Goal: Contribute content: Add original content to the website for others to see

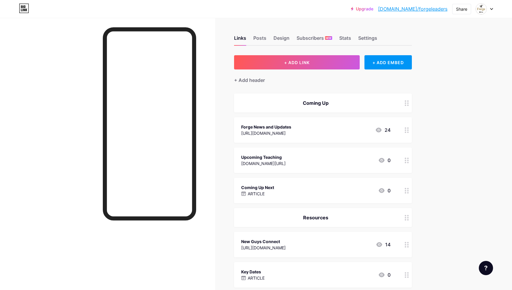
scroll to position [77, 0]
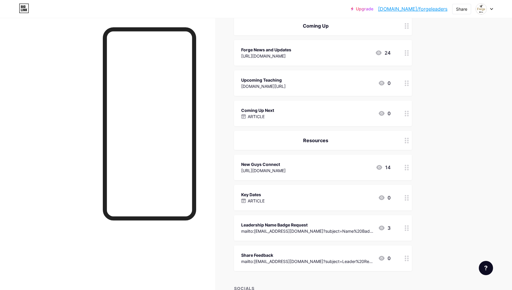
click at [310, 109] on div "Coming Up Next ARTICLE 0" at bounding box center [315, 113] width 149 height 14
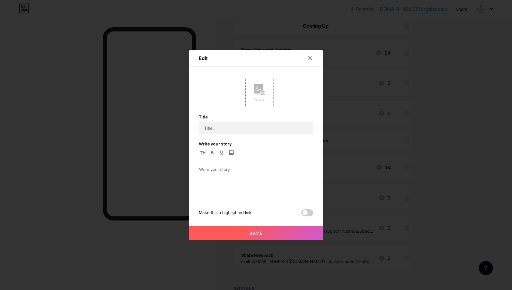
type input "Coming Up Next"
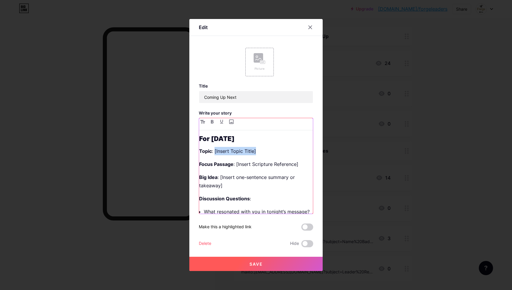
drag, startPoint x: 257, startPoint y: 150, endPoint x: 215, endPoint y: 151, distance: 41.8
click at [215, 151] on p "Topic : [Insert Topic Title]" at bounding box center [256, 151] width 114 height 8
drag, startPoint x: 299, startPoint y: 165, endPoint x: 237, endPoint y: 165, distance: 62.0
click at [237, 165] on p "Focus Passage : [Insert Scripture Reference]" at bounding box center [256, 164] width 114 height 8
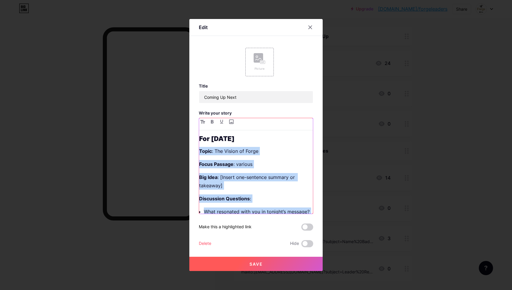
scroll to position [41, 0]
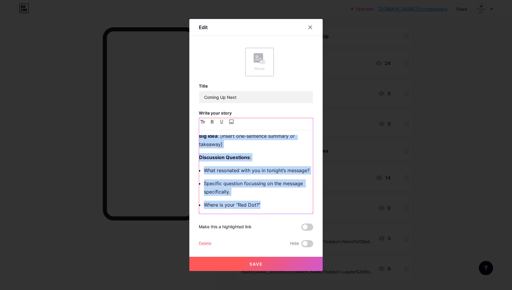
drag, startPoint x: 200, startPoint y: 150, endPoint x: 291, endPoint y: 210, distance: 109.1
click at [291, 210] on div "For [DATE] Topic : The Vision of Forge Focus Passage : various Big Idea : [Inse…" at bounding box center [256, 174] width 114 height 79
copy div "Topic : The Vision of Forge Focus Passage : various Big Idea : [Insert one-sent…"
click at [256, 183] on p "Specific question focussing on the message specifically." at bounding box center [258, 187] width 109 height 17
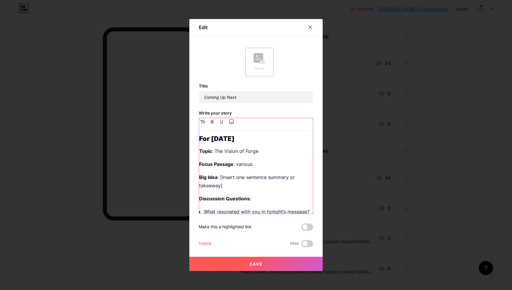
scroll to position [0, 0]
drag, startPoint x: 222, startPoint y: 186, endPoint x: 220, endPoint y: 178, distance: 7.8
click at [220, 178] on p "Big Idea : [Insert one-sentence summary or takeaway]" at bounding box center [256, 181] width 114 height 17
click at [239, 163] on p "Focus Passage : various" at bounding box center [256, 164] width 114 height 8
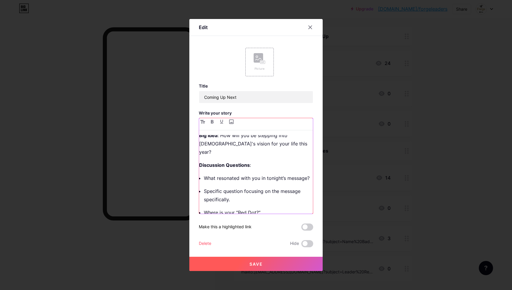
scroll to position [41, 0]
drag, startPoint x: 235, startPoint y: 192, endPoint x: 203, endPoint y: 185, distance: 32.8
click at [203, 185] on div "For [DATE] Topic : The Vision of Forge Focus Passage : Various Big Idea : How w…" at bounding box center [256, 174] width 114 height 79
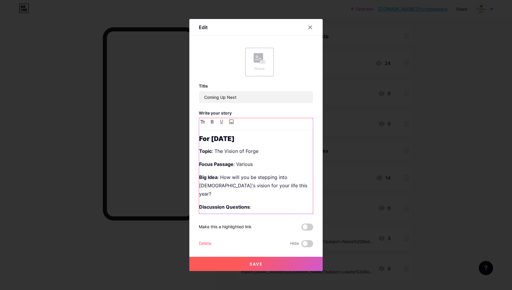
scroll to position [0, 0]
click at [255, 263] on span "Save" at bounding box center [256, 263] width 13 height 5
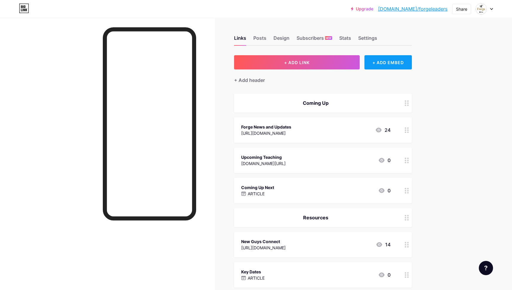
click at [401, 59] on div "+ ADD EMBED" at bounding box center [388, 62] width 47 height 14
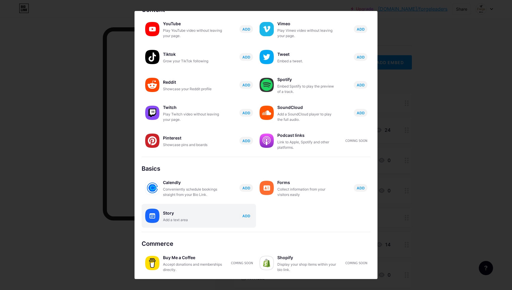
scroll to position [34, 0]
click at [188, 214] on div "Story" at bounding box center [192, 213] width 59 height 8
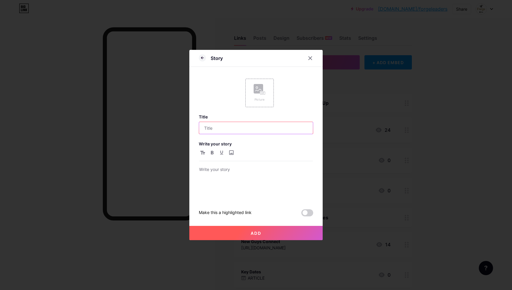
click at [226, 128] on input "text" at bounding box center [256, 128] width 114 height 12
type input "Save this Link"
click at [218, 171] on p at bounding box center [256, 170] width 114 height 8
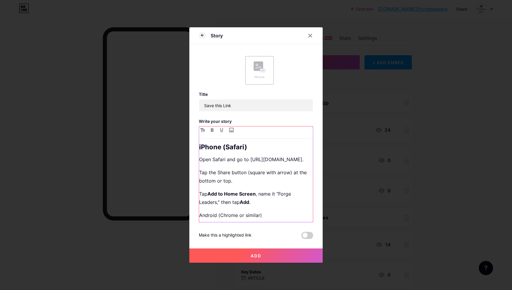
click at [258, 145] on h2 "iPhone (Safari)" at bounding box center [256, 146] width 114 height 7
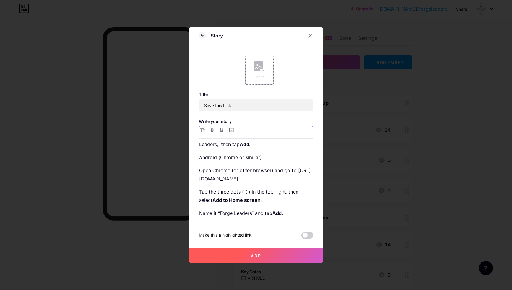
scroll to position [58, 0]
click at [268, 155] on p "Android (Chrome or similar)" at bounding box center [256, 157] width 114 height 8
click at [211, 130] on icon "button" at bounding box center [212, 130] width 3 height 4
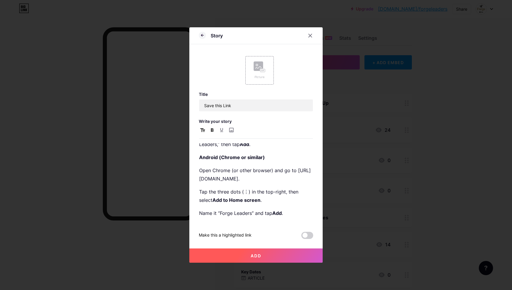
click at [203, 128] on icon "button" at bounding box center [202, 130] width 5 height 4
click at [258, 157] on strong "Android (Chrome or similar)" at bounding box center [232, 157] width 66 height 6
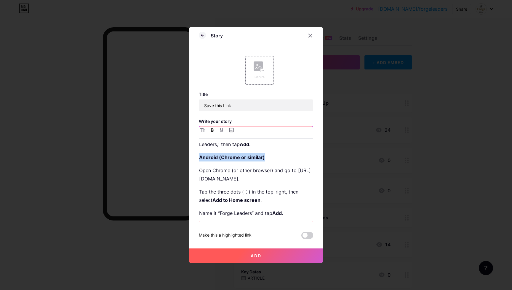
click at [258, 157] on strong "Android (Chrome or similar)" at bounding box center [232, 157] width 66 height 6
click at [204, 129] on icon "button" at bounding box center [202, 130] width 5 height 4
click at [201, 129] on icon "button" at bounding box center [202, 130] width 5 height 4
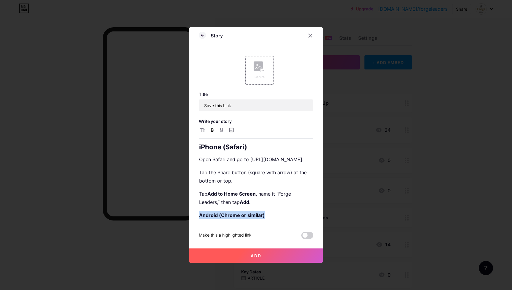
scroll to position [0, 0]
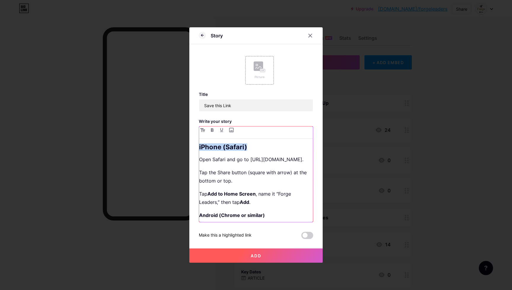
drag, startPoint x: 255, startPoint y: 146, endPoint x: 164, endPoint y: 146, distance: 90.7
click at [164, 146] on div "Story Picture Title Save this Link Write your story iPhone (Safari) Open Safari…" at bounding box center [256, 145] width 512 height 290
click at [203, 130] on icon "button" at bounding box center [202, 130] width 5 height 4
drag, startPoint x: 246, startPoint y: 147, endPoint x: 178, endPoint y: 145, distance: 67.9
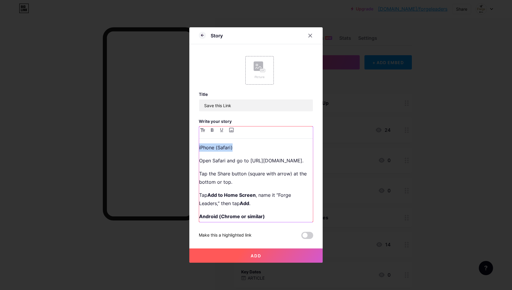
click at [178, 145] on div "Story Picture Title Save this Link Write your story iPhone (Safari) Open Safari…" at bounding box center [256, 145] width 512 height 290
click at [212, 130] on icon "button" at bounding box center [212, 130] width 3 height 4
click at [254, 161] on p "Open Safari and go to [URL][DOMAIN_NAME]." at bounding box center [256, 160] width 114 height 8
click at [201, 160] on p "Open Safari and go to [URL][DOMAIN_NAME]." at bounding box center [256, 160] width 114 height 8
drag, startPoint x: 200, startPoint y: 159, endPoint x: 320, endPoint y: 159, distance: 120.1
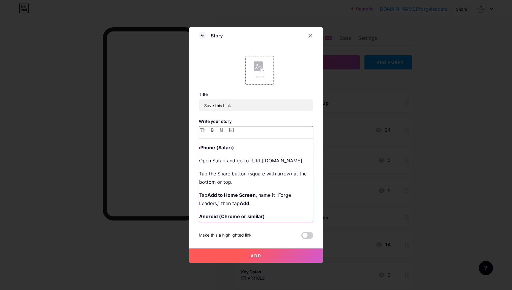
click at [320, 159] on div "Story Picture Title Save this Link Write your story iPhone (Safari) Open Safari…" at bounding box center [255, 144] width 133 height 235
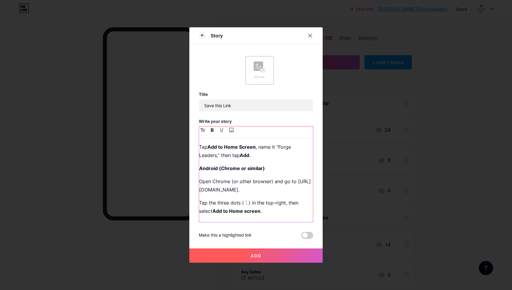
scroll to position [37, 0]
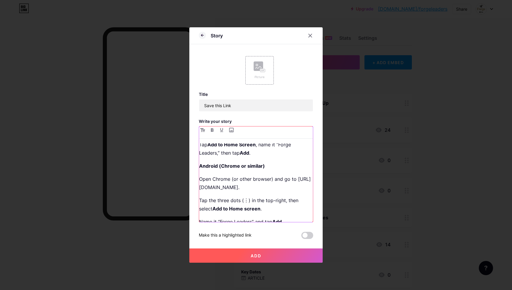
drag, startPoint x: 267, startPoint y: 190, endPoint x: 190, endPoint y: 172, distance: 79.5
click at [190, 172] on div "Story Picture Title Save this Link Write your story iPhone (Safari) Tap the Sha…" at bounding box center [255, 144] width 133 height 235
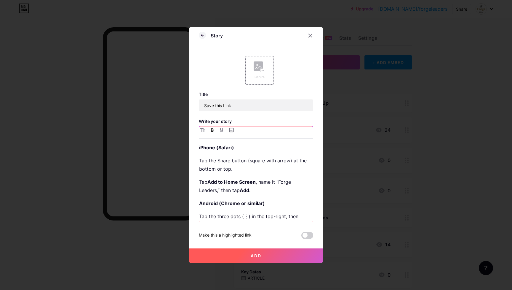
scroll to position [0, 0]
drag, startPoint x: 239, startPoint y: 147, endPoint x: 190, endPoint y: 146, distance: 49.5
click at [190, 146] on div "Story Picture Title Save this Link Write your story iPhone (Safari) Tap the Sha…" at bounding box center [255, 144] width 133 height 235
click at [221, 129] on icon "button" at bounding box center [222, 130] width 4 height 4
drag, startPoint x: 270, startPoint y: 203, endPoint x: 184, endPoint y: 203, distance: 85.4
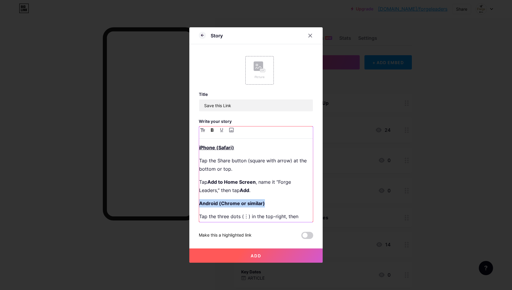
click at [184, 203] on div "Story Picture Title Save this Link Write your story iPhone (Safari) Tap the Sha…" at bounding box center [256, 145] width 512 height 290
click at [221, 130] on icon "button" at bounding box center [221, 130] width 3 height 4
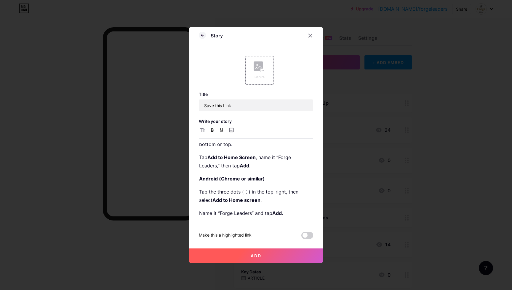
scroll to position [25, 0]
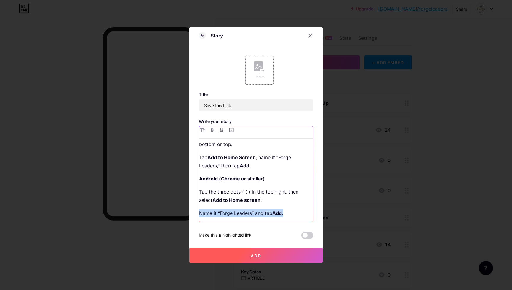
drag, startPoint x: 290, startPoint y: 214, endPoint x: 172, endPoint y: 213, distance: 118.3
click at [172, 213] on div "Story Picture Title Save this Link Write your story iPhone (Safari) Tap the Sha…" at bounding box center [256, 145] width 512 height 290
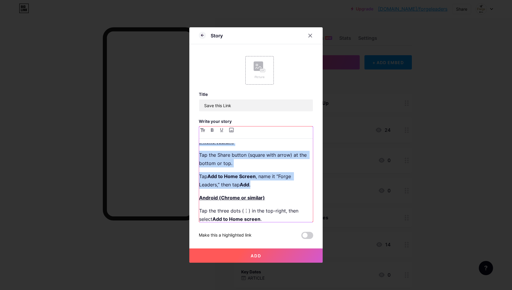
scroll to position [0, 0]
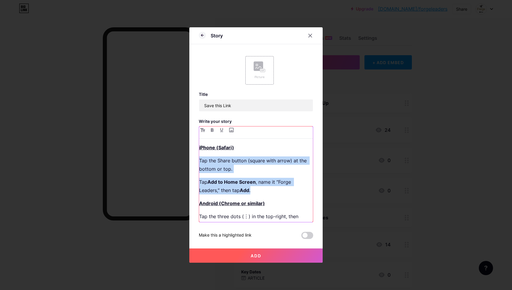
drag, startPoint x: 257, startPoint y: 178, endPoint x: 175, endPoint y: 157, distance: 84.0
click at [175, 157] on div "Story Picture Title Save this Link Write your story iPhone (Safari) Tap the Sha…" at bounding box center [256, 145] width 512 height 290
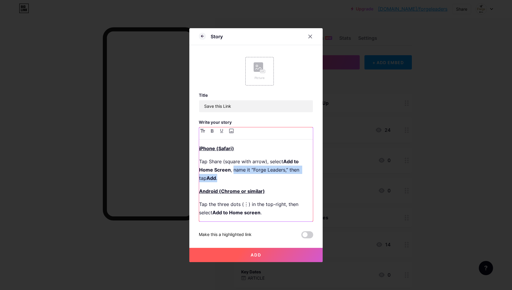
drag, startPoint x: 226, startPoint y: 178, endPoint x: 233, endPoint y: 170, distance: 11.1
click at [233, 170] on p "Tap Share (square with arrow), select Add to Home Screen , name it “Forge Leade…" at bounding box center [256, 169] width 114 height 25
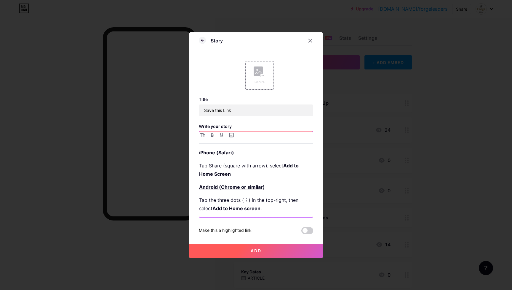
click at [308, 174] on p "Tap Share (square with arrow), select Add to Home Screen" at bounding box center [256, 169] width 114 height 17
click at [203, 110] on input "Save this Link" at bounding box center [256, 110] width 114 height 12
click at [296, 132] on div at bounding box center [256, 137] width 114 height 12
click at [242, 111] on input "How to save this Link" at bounding box center [256, 110] width 114 height 12
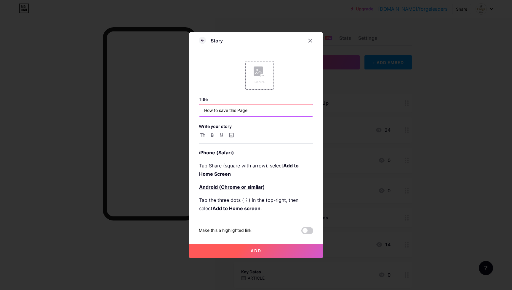
click at [221, 111] on input "How to save this Page" at bounding box center [256, 110] width 114 height 12
type input "How to Save this Page"
click at [277, 138] on div at bounding box center [256, 137] width 114 height 12
click at [258, 252] on span "Add" at bounding box center [256, 250] width 11 height 5
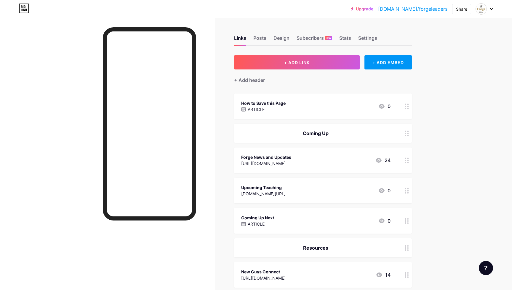
click at [374, 9] on link "Upgrade" at bounding box center [362, 9] width 23 height 5
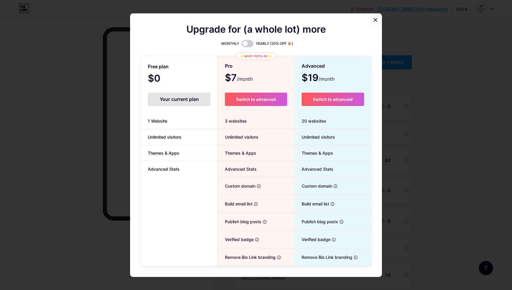
click at [376, 19] on icon at bounding box center [375, 19] width 5 height 5
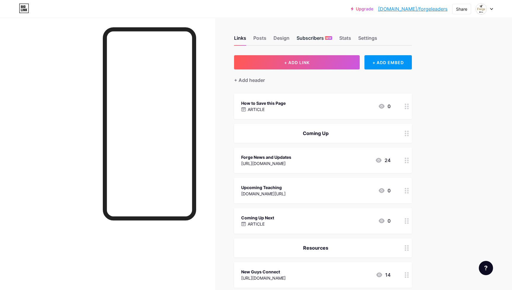
click at [312, 36] on div "Subscribers NEW" at bounding box center [315, 39] width 36 height 11
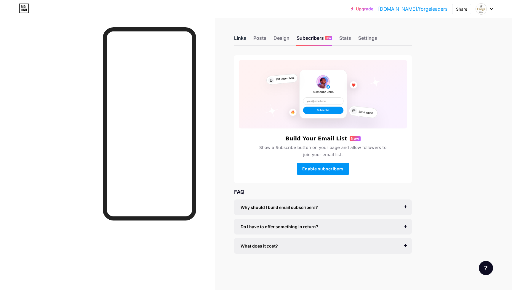
click at [241, 37] on div "Links" at bounding box center [240, 39] width 12 height 11
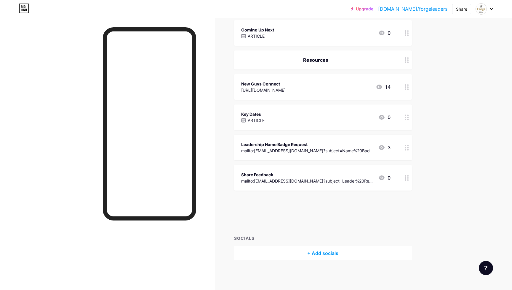
scroll to position [157, 0]
click at [329, 209] on div "How to Save this Page ARTICLE 0" at bounding box center [315, 208] width 149 height 14
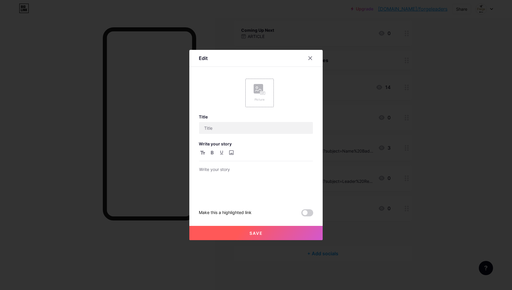
type input "How to Save this Page"
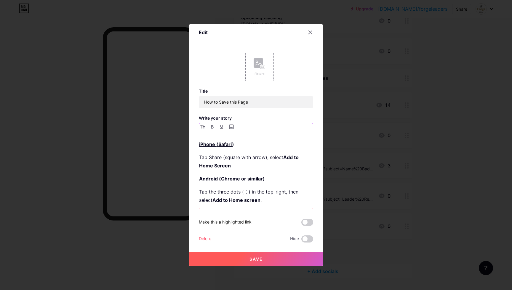
click at [275, 175] on p "Android (Chrome or similar)" at bounding box center [256, 178] width 114 height 8
click at [246, 256] on button "Save" at bounding box center [255, 259] width 133 height 14
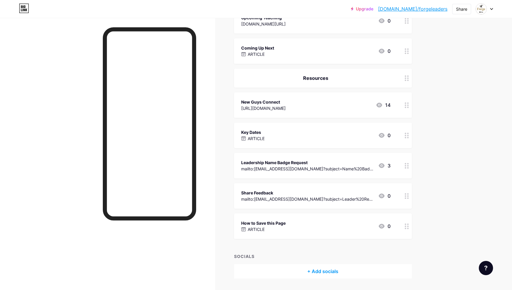
click at [306, 227] on div "How to Save this Page ARTICLE 0" at bounding box center [315, 226] width 149 height 14
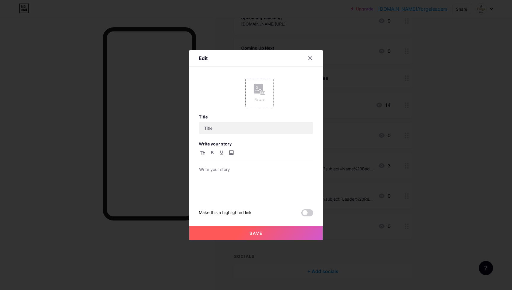
type input "How to Save this Page"
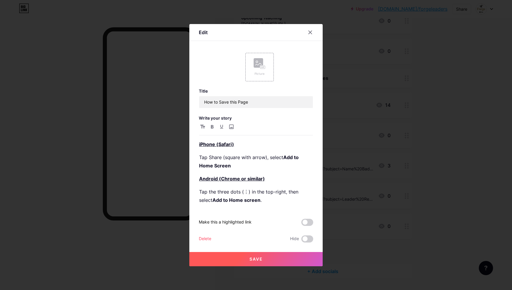
scroll to position [122, 0]
click at [200, 179] on u "Android (Chrome or similar)" at bounding box center [232, 178] width 66 height 6
click at [201, 177] on u "Android (Chrome or similar)" at bounding box center [232, 178] width 66 height 6
click at [200, 157] on p "Tap Share (square with arrow), select Add to Home Screen" at bounding box center [256, 161] width 114 height 17
click at [199, 143] on u "iPhone (Safari)" at bounding box center [216, 144] width 35 height 6
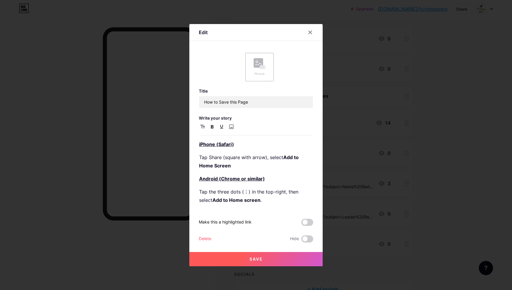
click at [262, 257] on span "Save" at bounding box center [256, 258] width 13 height 5
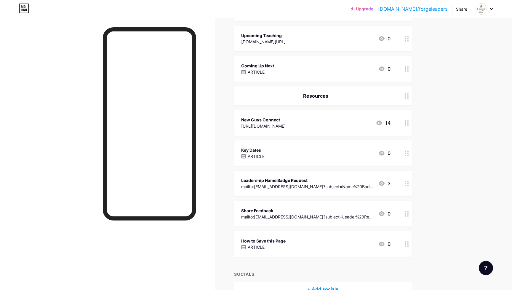
click at [298, 248] on div "How to Save this Page ARTICLE 0" at bounding box center [315, 244] width 149 height 14
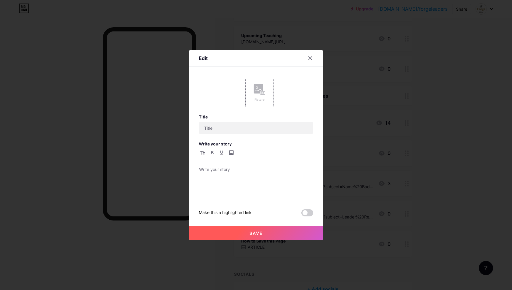
type input "How to Save this Page"
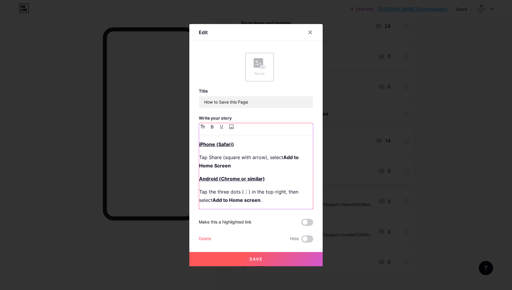
click at [200, 180] on u "Android (Chrome or similar)" at bounding box center [232, 178] width 66 height 6
click at [254, 257] on span "Save" at bounding box center [256, 258] width 13 height 5
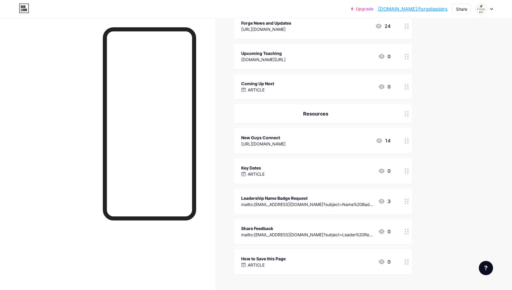
click at [310, 170] on div "Key Dates ARTICLE 0" at bounding box center [315, 171] width 149 height 14
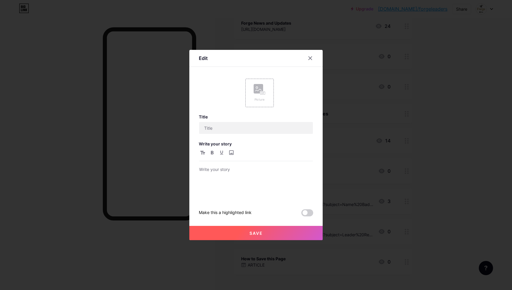
type input "Key Dates"
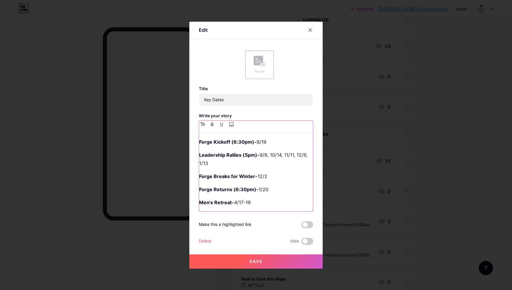
click at [270, 176] on p "Forge Breaks for Winter- 12/2" at bounding box center [256, 176] width 114 height 8
click at [267, 174] on p "Forge Breaks for Winter- 12/9-1/19" at bounding box center [256, 176] width 114 height 8
click at [285, 188] on p "Forge Returns (6:30pm)- 1/20" at bounding box center [256, 189] width 114 height 8
click at [253, 262] on span "Save" at bounding box center [256, 260] width 13 height 5
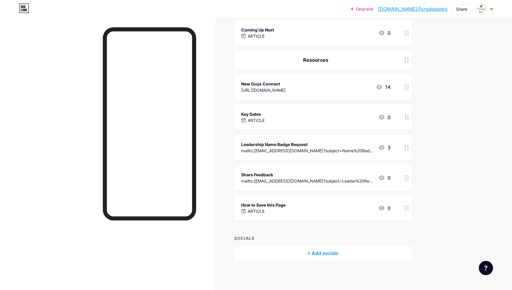
scroll to position [157, 0]
click at [302, 176] on div "Share Feedback" at bounding box center [307, 175] width 132 height 6
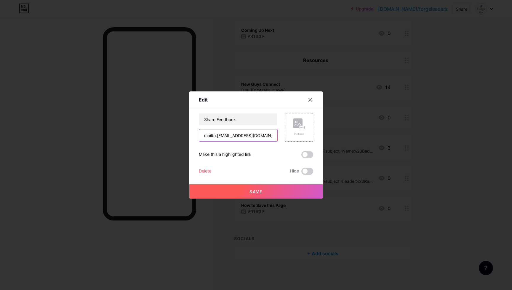
click at [238, 136] on input "mailto:[EMAIL_ADDRESS][DOMAIN_NAME]?subject=Leader%20Resource%20Feedback&body=P…" at bounding box center [238, 135] width 78 height 12
paste input "Feedback%20%26%20Questions&body=Share%20your%20name%20and%20phone%20number,%20a…"
type input "mailto:[EMAIL_ADDRESS][DOMAIN_NAME]?subject=Feedback%20%26%20Questions&body=Sha…"
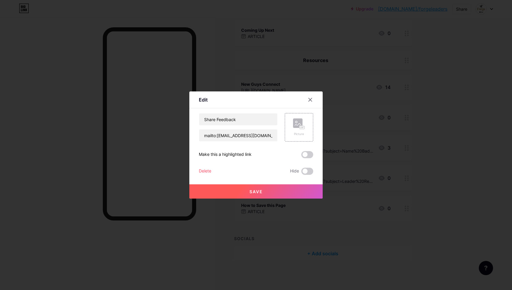
click at [258, 190] on span "Save" at bounding box center [256, 191] width 13 height 5
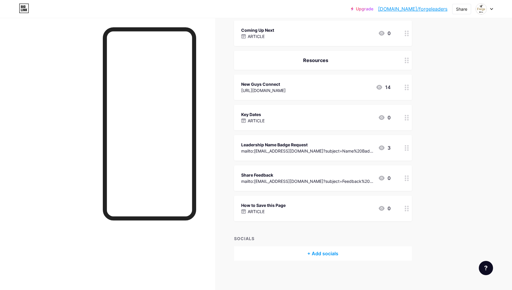
click at [407, 179] on icon at bounding box center [407, 178] width 4 height 6
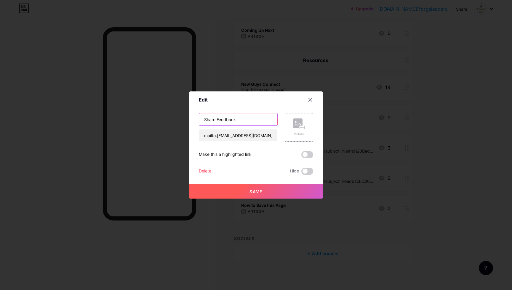
click at [210, 119] on input "Share Feedback" at bounding box center [238, 119] width 78 height 12
type input "Share Feedback & Ask Questions"
click at [260, 191] on span "Save" at bounding box center [256, 191] width 13 height 5
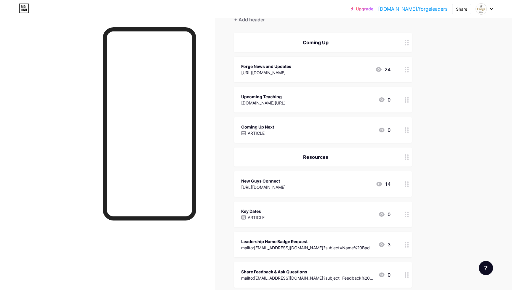
scroll to position [26, 0]
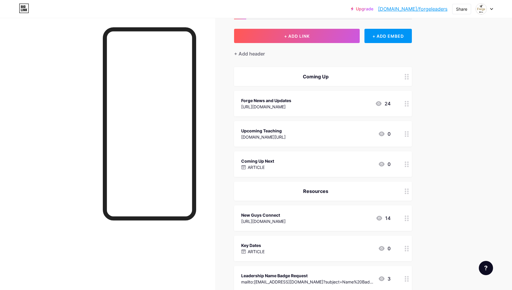
click at [406, 133] on icon at bounding box center [407, 134] width 4 height 6
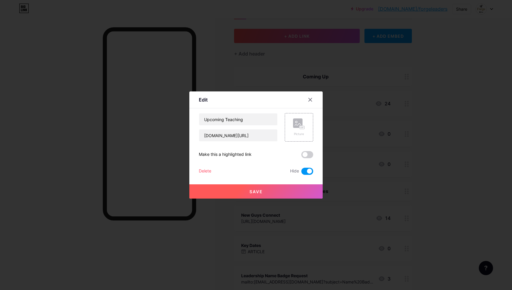
click at [204, 169] on div "Delete" at bounding box center [205, 170] width 12 height 7
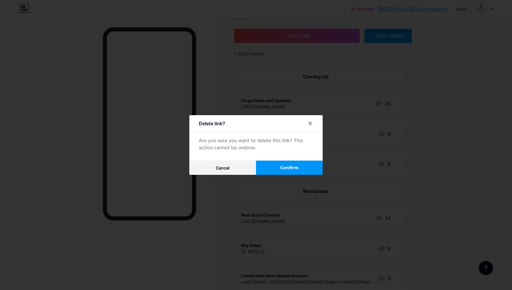
click at [292, 165] on span "Confirm" at bounding box center [289, 168] width 18 height 6
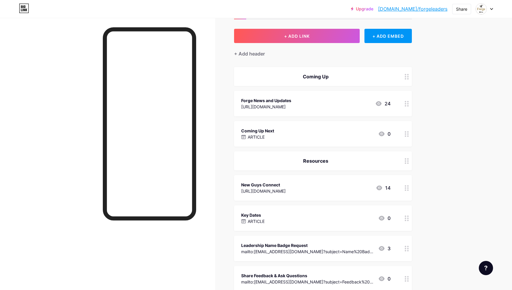
click at [302, 130] on div "Coming Up Next ARTICLE 0" at bounding box center [315, 134] width 149 height 14
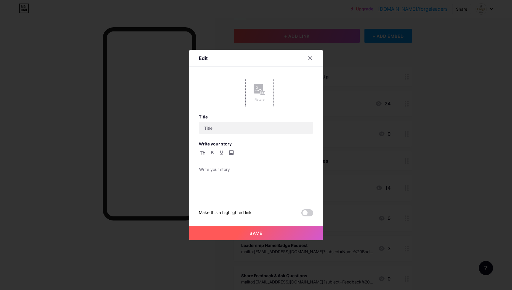
type input "Coming Up Next"
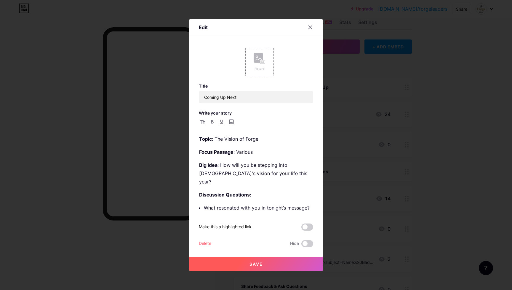
scroll to position [3, 0]
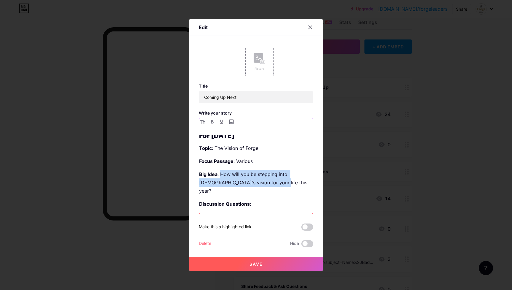
drag, startPoint x: 265, startPoint y: 182, endPoint x: 221, endPoint y: 172, distance: 45.0
click at [221, 172] on p "Big Idea : How will you be stepping into [DEMOGRAPHIC_DATA]'s vision for your l…" at bounding box center [256, 182] width 114 height 25
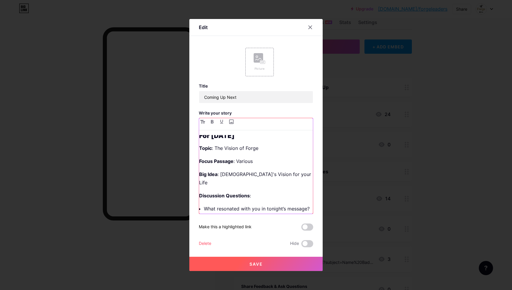
click at [299, 162] on p "Focus Passage : Various" at bounding box center [256, 161] width 114 height 8
click at [266, 266] on button "Save" at bounding box center [255, 263] width 133 height 14
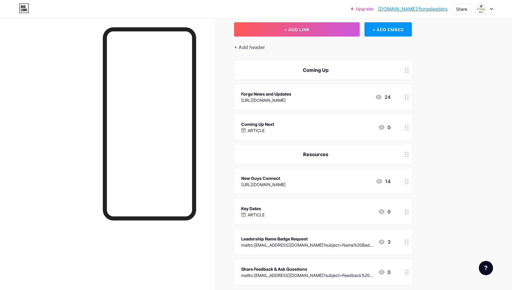
scroll to position [33, 0]
click at [388, 30] on div "+ ADD EMBED" at bounding box center [388, 29] width 47 height 14
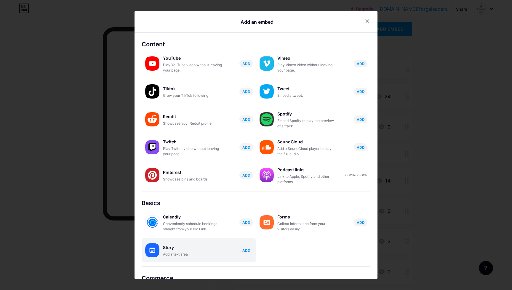
click at [184, 248] on div "Story" at bounding box center [192, 247] width 59 height 8
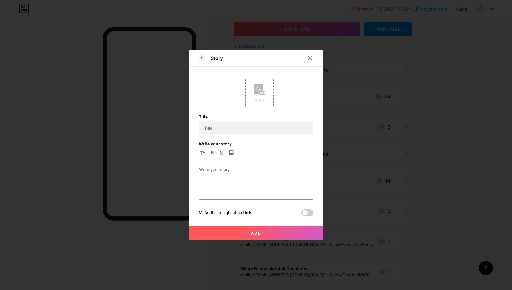
click at [218, 180] on div at bounding box center [256, 182] width 114 height 33
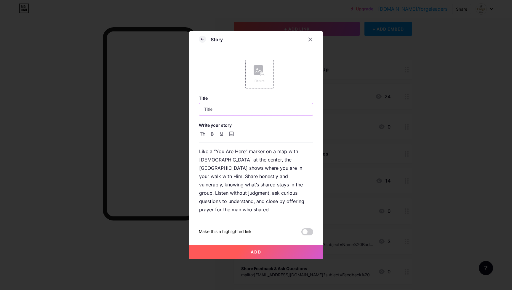
click at [221, 113] on input "text" at bounding box center [256, 109] width 114 height 12
type input "R"
type input "Red Dot Reminder"
click at [245, 171] on p "Like a “You Are Here” marker on a map with [DEMOGRAPHIC_DATA] at the center, th…" at bounding box center [256, 180] width 114 height 66
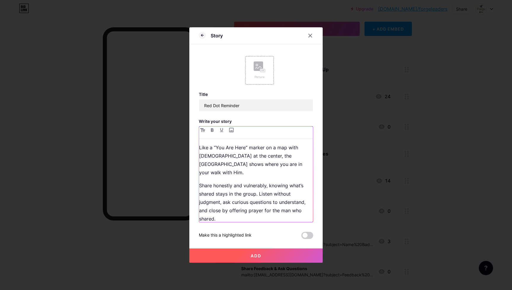
click at [259, 186] on p "Share honestly and vulnerably, knowing what’s shared stays in the group. Listen…" at bounding box center [256, 202] width 114 height 42
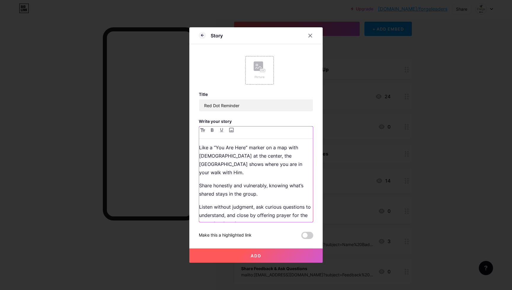
click at [256, 202] on p "Listen without judgment, ask curious questions to understand, and close by offe…" at bounding box center [256, 214] width 114 height 25
drag, startPoint x: 296, startPoint y: 212, endPoint x: 283, endPoint y: 213, distance: 12.2
click at [283, 216] on p "ask curious questions to understand, and close by offering prayer for the man w…" at bounding box center [256, 224] width 114 height 17
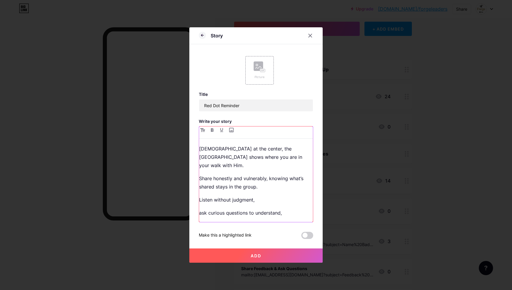
click at [201, 208] on p "ask curious questions to understand," at bounding box center [256, 212] width 114 height 8
click at [265, 195] on p "Listen without judgment," at bounding box center [256, 199] width 114 height 8
click at [291, 208] on p "Ask curious questions to understand," at bounding box center [256, 212] width 114 height 8
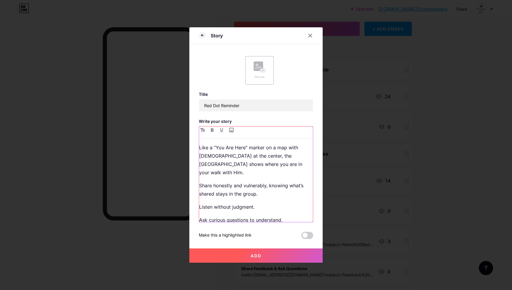
scroll to position [0, 0]
click at [250, 169] on div "Like a “You Are Here” marker on a map with [DEMOGRAPHIC_DATA] at the center, th…" at bounding box center [256, 182] width 114 height 79
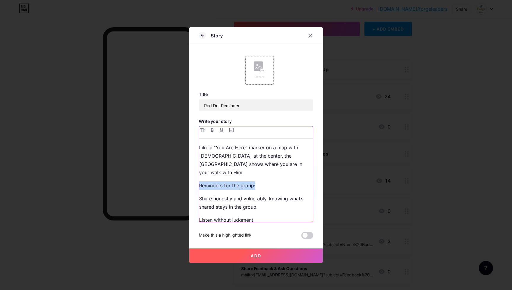
drag, startPoint x: 259, startPoint y: 180, endPoint x: 195, endPoint y: 176, distance: 64.4
click at [195, 176] on div "Story Picture Title Red Dot Reminder Write your story Like a “You Are Here” mar…" at bounding box center [255, 144] width 133 height 235
click at [213, 128] on icon "button" at bounding box center [212, 130] width 3 height 4
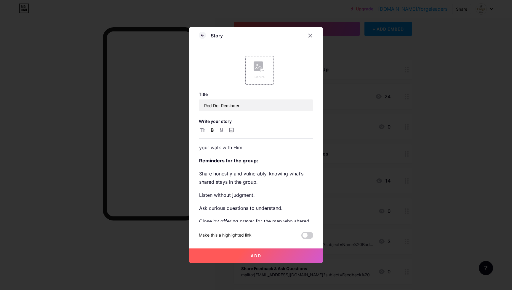
scroll to position [25, 0]
drag, startPoint x: 268, startPoint y: 172, endPoint x: 269, endPoint y: 166, distance: 6.0
click at [269, 170] on p "Share honestly and vulnerably, knowing what’s shared stays in the group." at bounding box center [256, 178] width 114 height 17
click at [288, 170] on p "Share honestly and vulnerably, knowing what’s shared stays in the group." at bounding box center [256, 178] width 114 height 17
drag, startPoint x: 292, startPoint y: 167, endPoint x: 268, endPoint y: 167, distance: 24.0
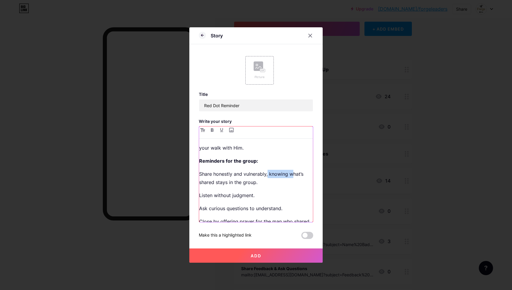
click at [268, 170] on p "Share honestly and vulnerably, knowing what’s shared stays in the group." at bounding box center [256, 178] width 114 height 17
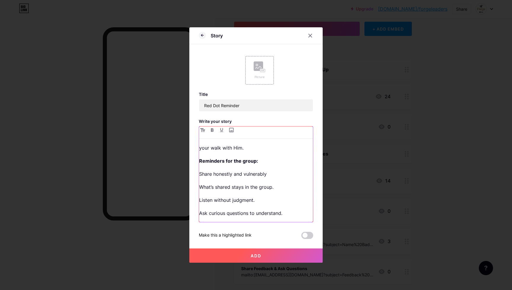
click at [275, 170] on p "Share honestly and vulnerably" at bounding box center [256, 174] width 114 height 8
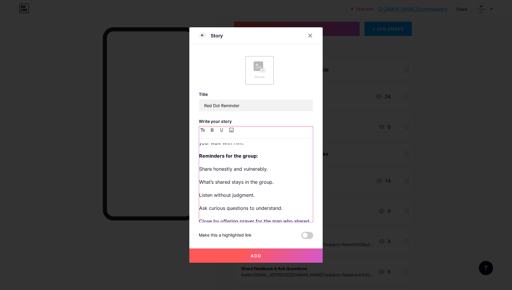
scroll to position [29, 0]
click at [277, 217] on p "Close by offering prayer for the man who shared." at bounding box center [256, 221] width 114 height 8
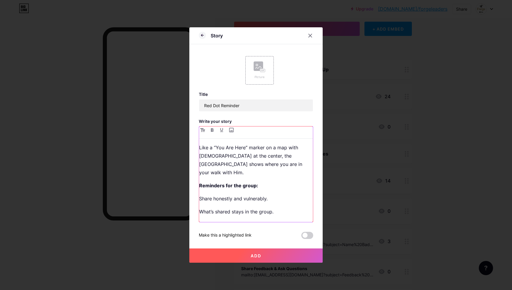
scroll to position [0, 0]
click at [259, 256] on span "Add" at bounding box center [256, 255] width 11 height 5
